Goal: Information Seeking & Learning: Check status

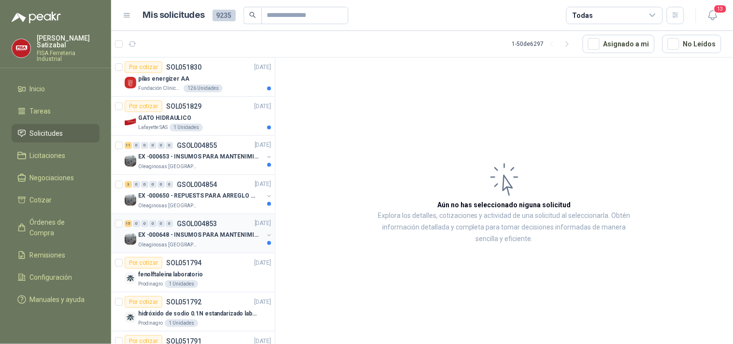
click at [194, 233] on p "EX -000648 - INSUMOS PARA MANTENIMIENITO MECANICO" at bounding box center [198, 235] width 120 height 9
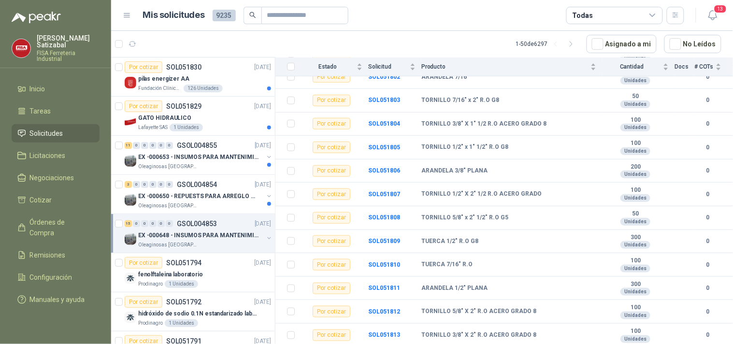
scroll to position [172, 0]
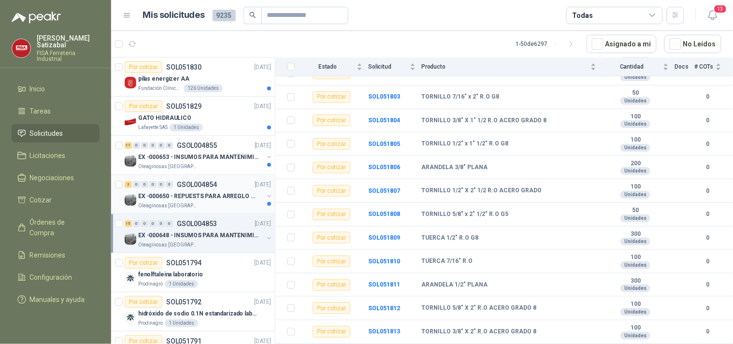
click at [190, 194] on p "EX -000650 - REPUESTS PARA ARREGLO BOMBA DE PLANTA" at bounding box center [198, 196] width 120 height 9
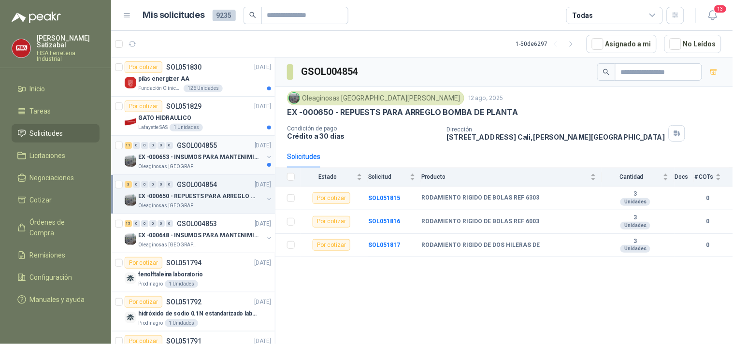
click at [207, 153] on p "EX -000653 - INSUMOS PARA MANTENIMIENTO A CADENAS" at bounding box center [198, 157] width 120 height 9
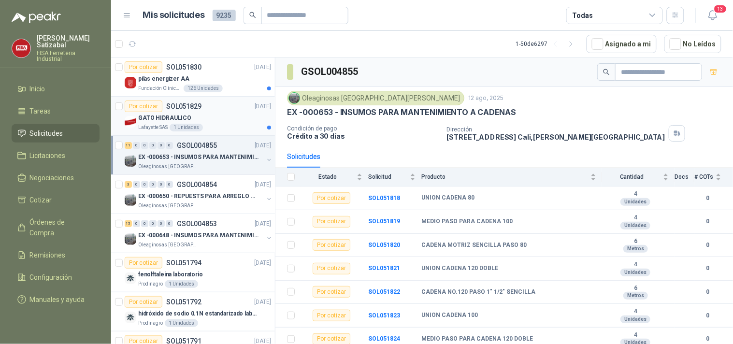
click at [218, 108] on div "Por cotizar SOL051829 12/08/25" at bounding box center [198, 107] width 146 height 12
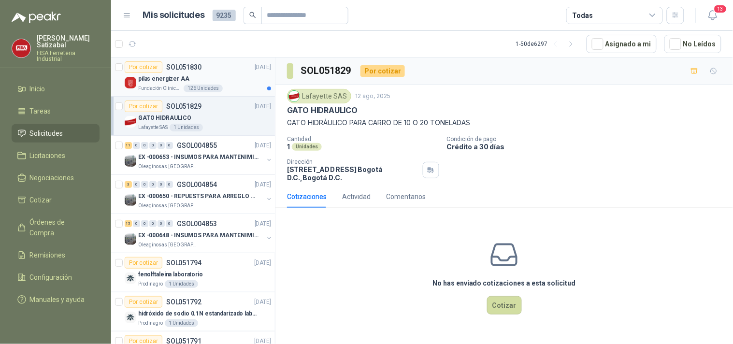
click at [219, 63] on div "Por cotizar SOL051830 12/08/25" at bounding box center [198, 67] width 146 height 12
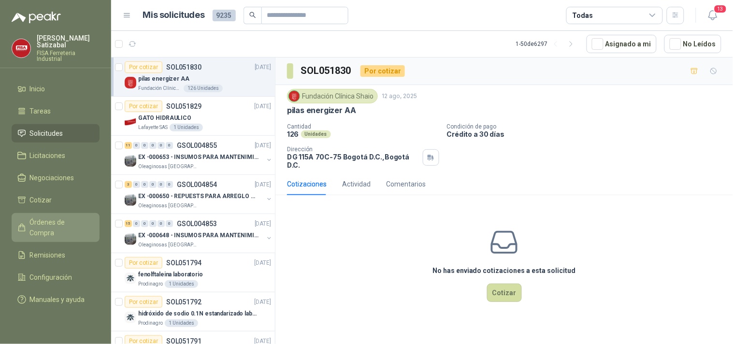
click at [57, 220] on span "Órdenes de Compra" at bounding box center [60, 227] width 60 height 21
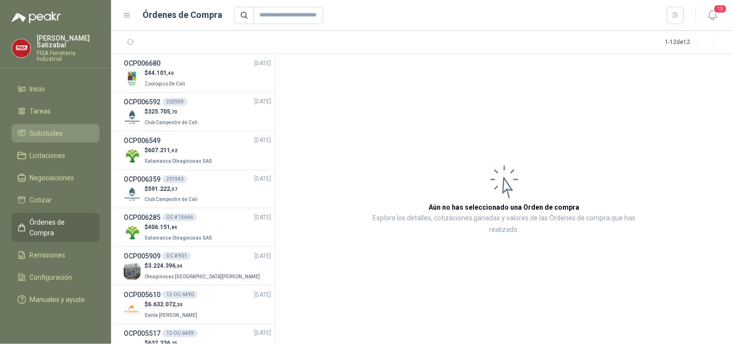
click at [44, 128] on span "Solicitudes" at bounding box center [46, 133] width 33 height 11
